Goal: Find specific page/section: Find specific page/section

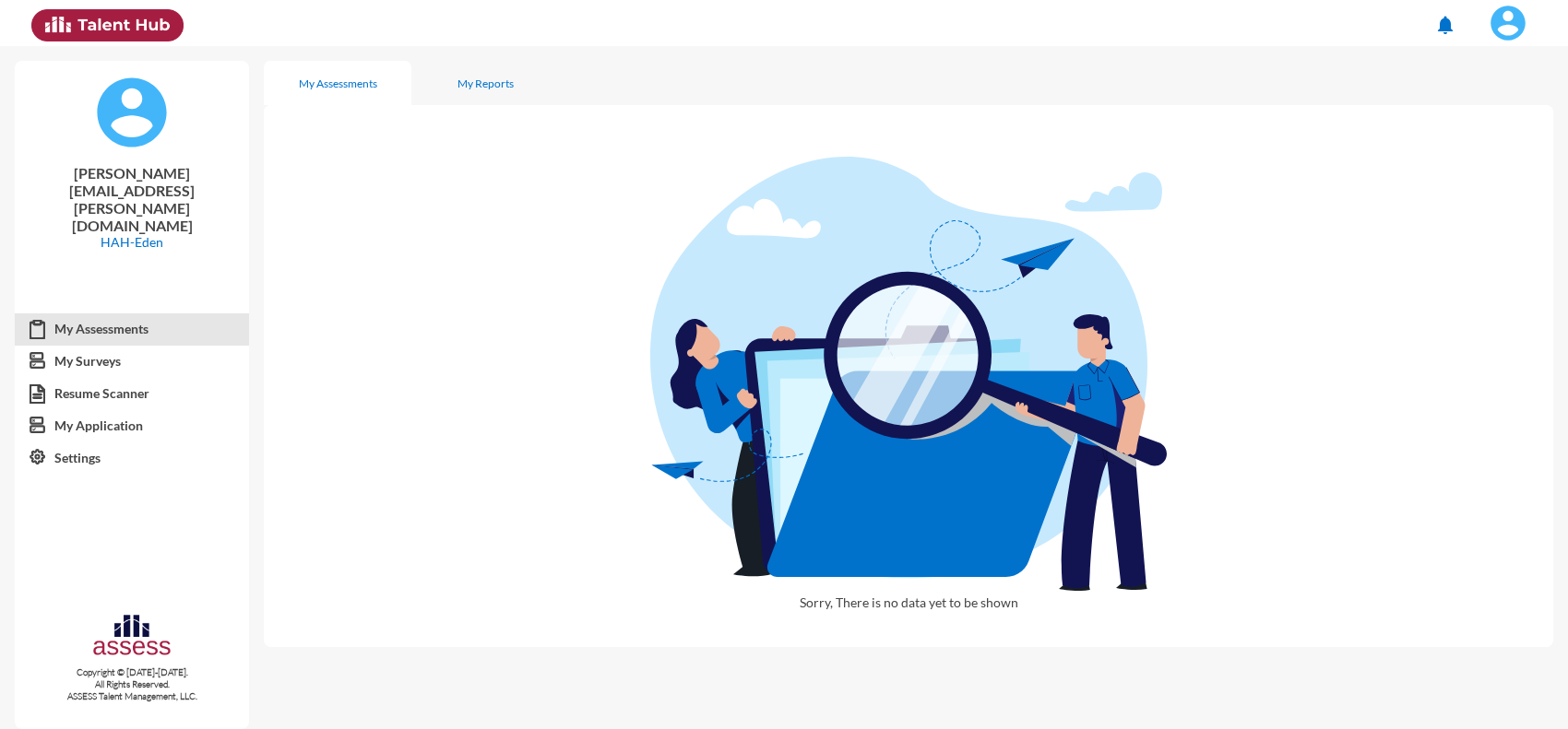
click at [1499, 21] on img at bounding box center [1507, 23] width 37 height 37
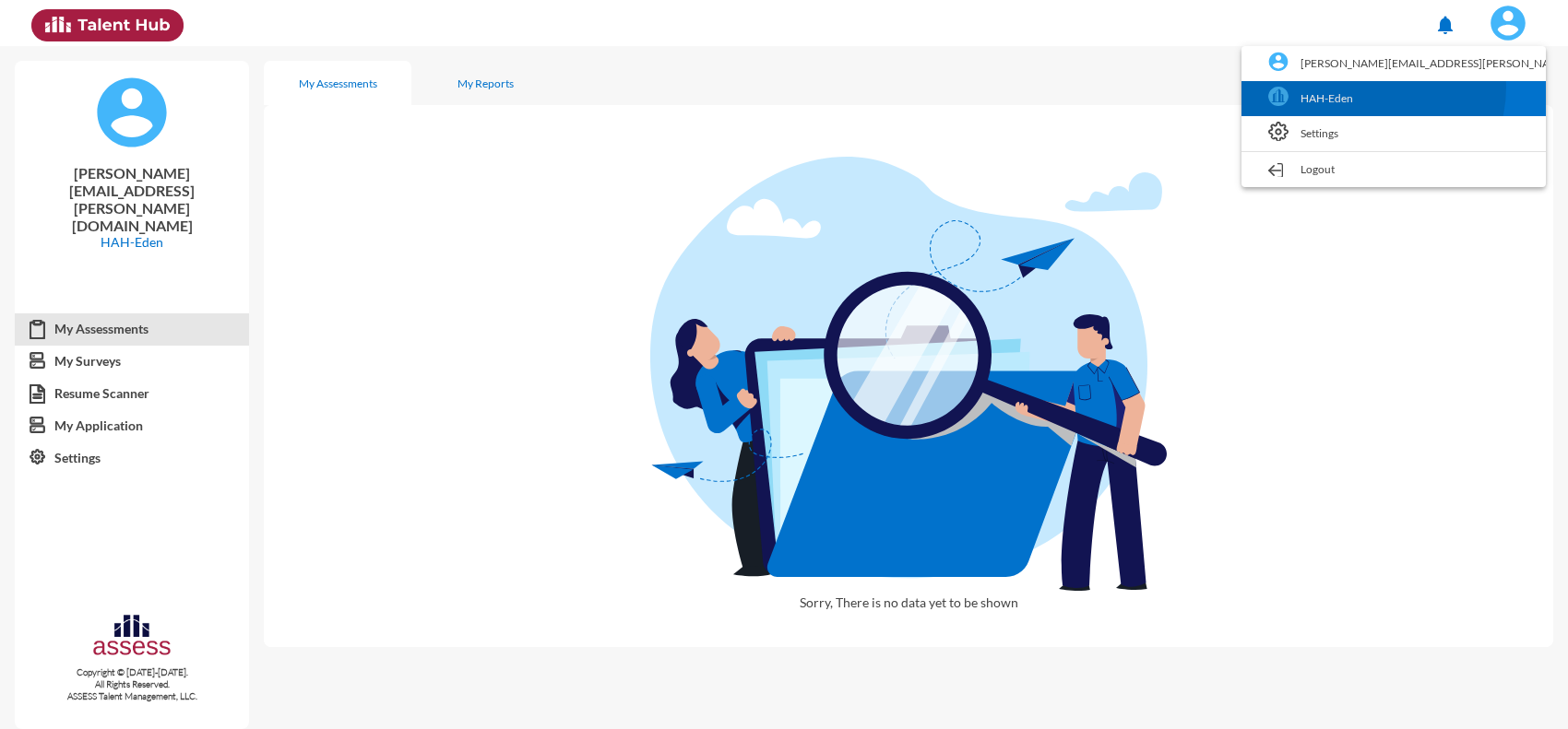
click at [1471, 87] on link "HAH-Eden" at bounding box center [1393, 98] width 286 height 35
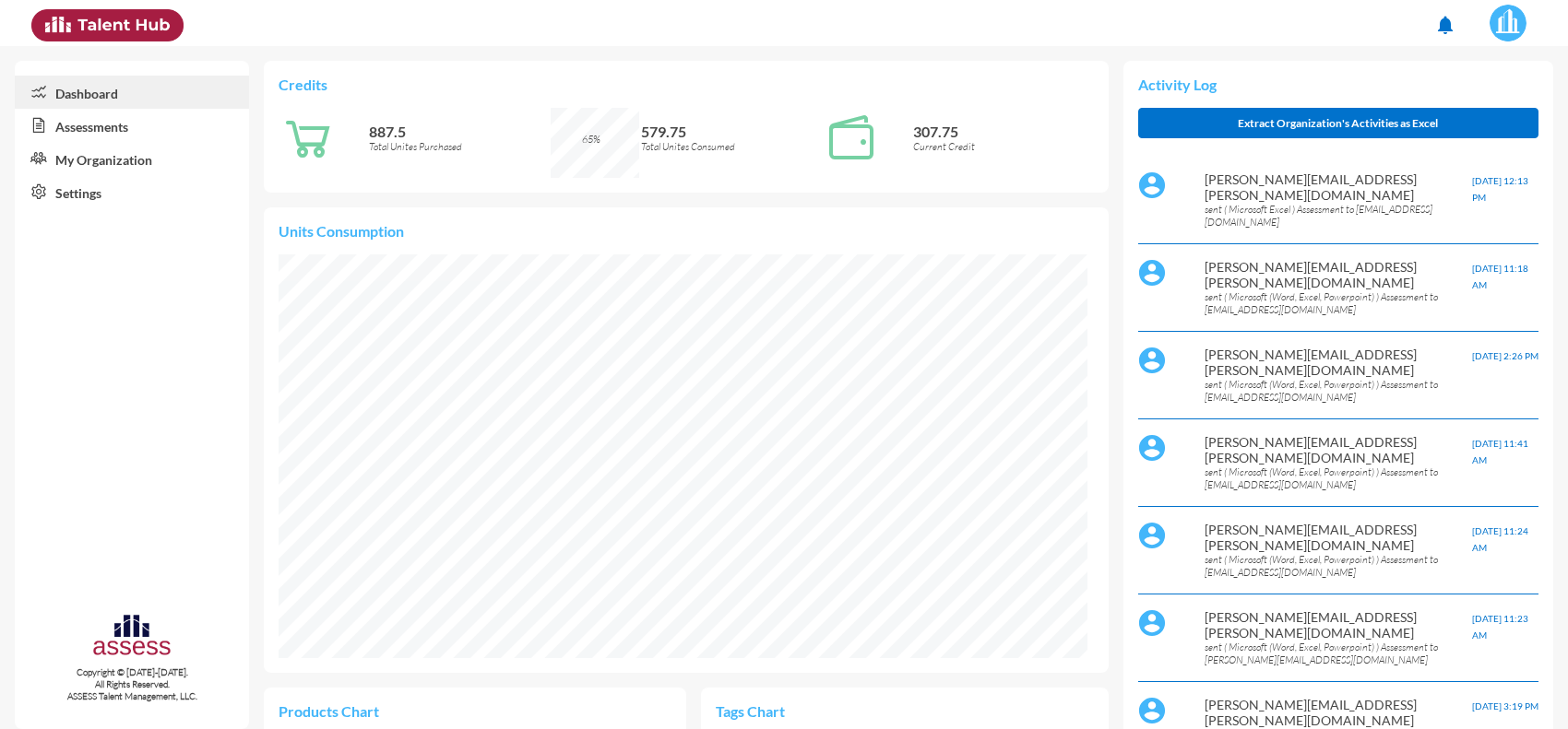
scroll to position [403, 809]
click at [99, 134] on link "Assessments" at bounding box center [132, 125] width 235 height 33
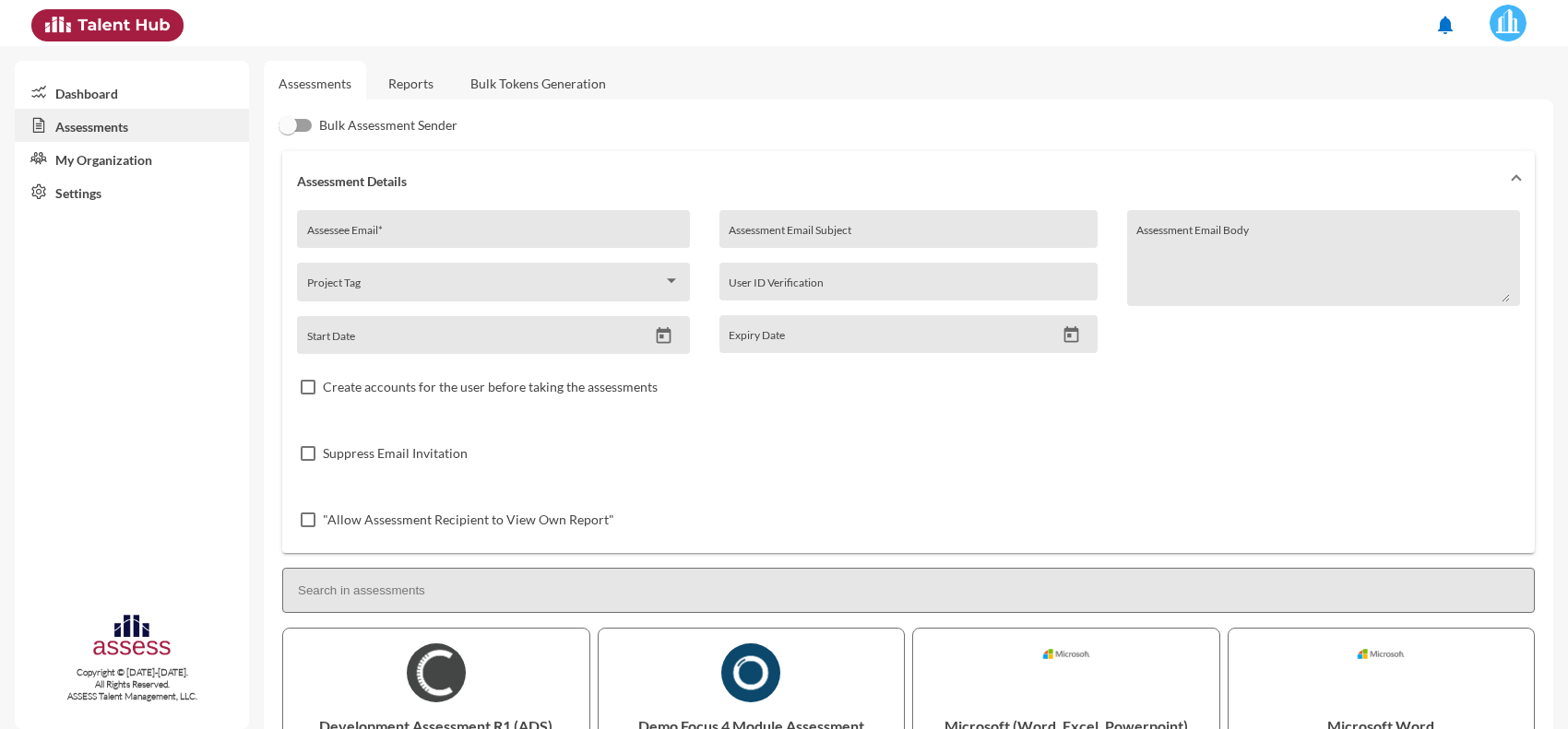
click at [416, 90] on link "Reports" at bounding box center [411, 84] width 75 height 45
